Goal: Transaction & Acquisition: Purchase product/service

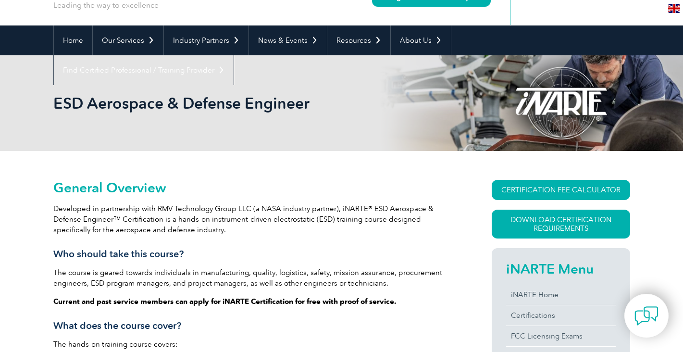
scroll to position [36, 0]
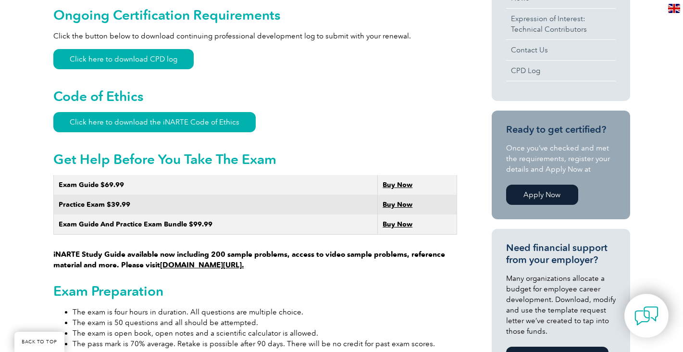
scroll to position [466, 0]
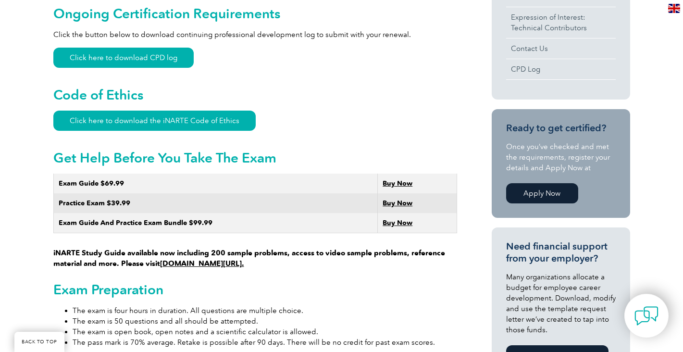
click at [391, 179] on strong "Buy Now" at bounding box center [398, 183] width 30 height 8
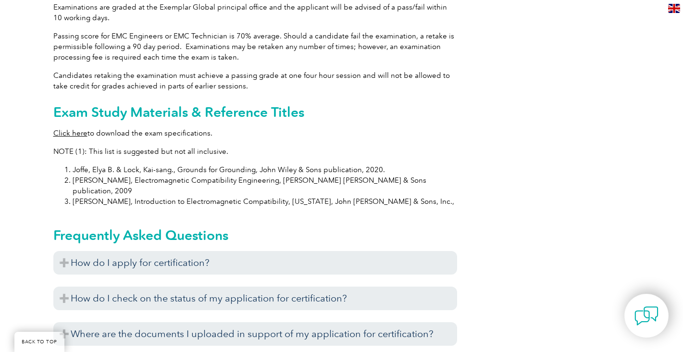
scroll to position [916, 0]
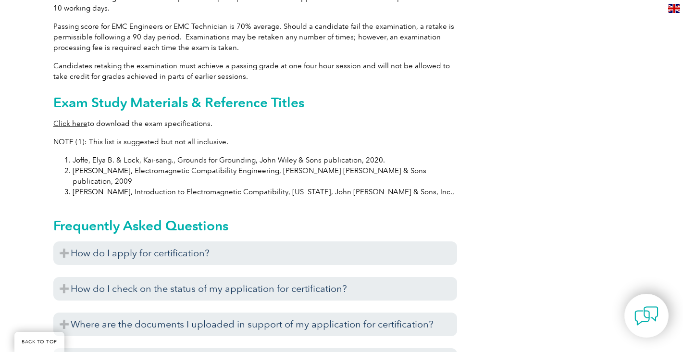
click at [63, 119] on link "Click here" at bounding box center [70, 123] width 34 height 9
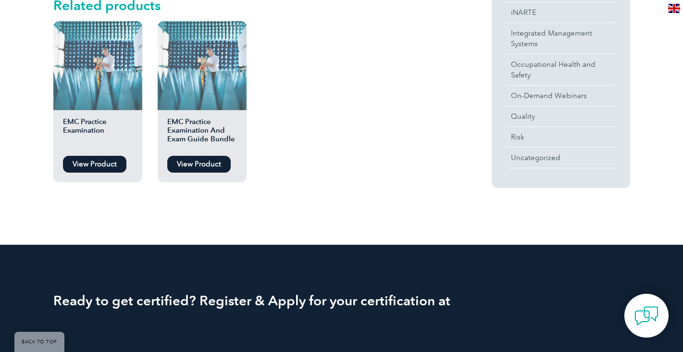
scroll to position [394, 0]
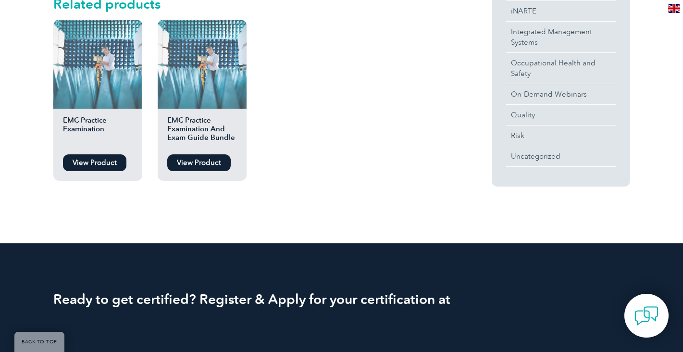
click at [174, 164] on link "View Product" at bounding box center [198, 162] width 63 height 17
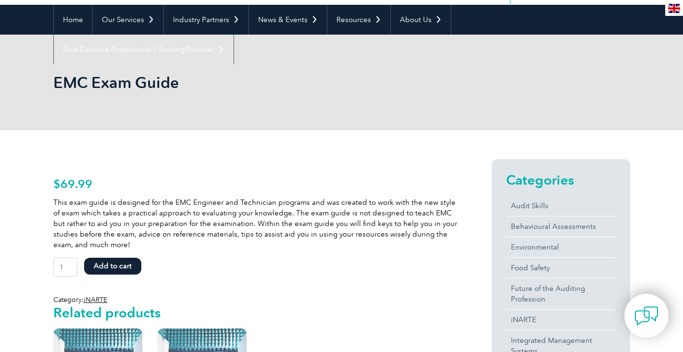
scroll to position [0, 0]
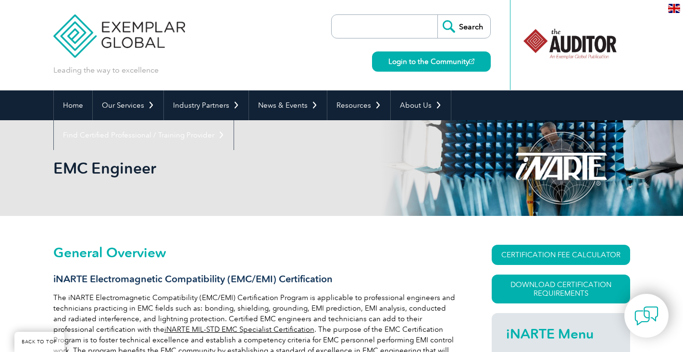
scroll to position [916, 0]
